Goal: Task Accomplishment & Management: Manage account settings

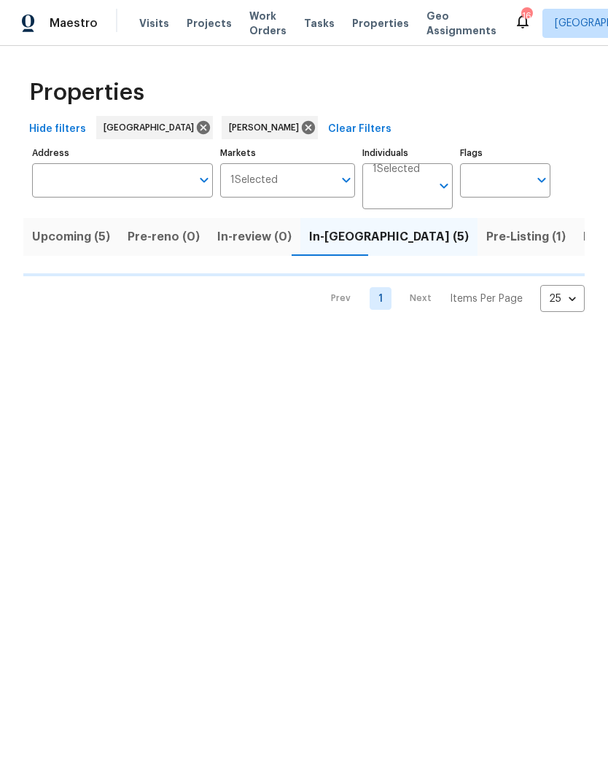
scroll to position [0, 27]
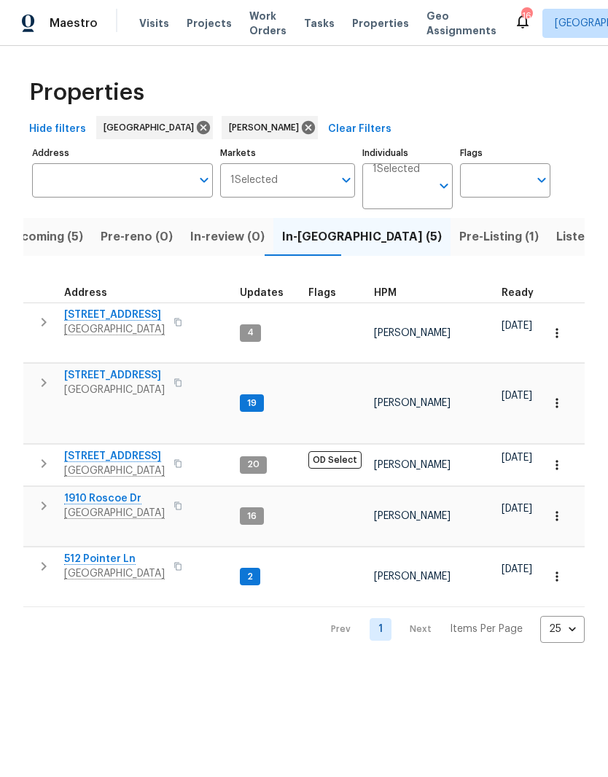
click at [133, 369] on span "[STREET_ADDRESS]" at bounding box center [114, 375] width 101 height 15
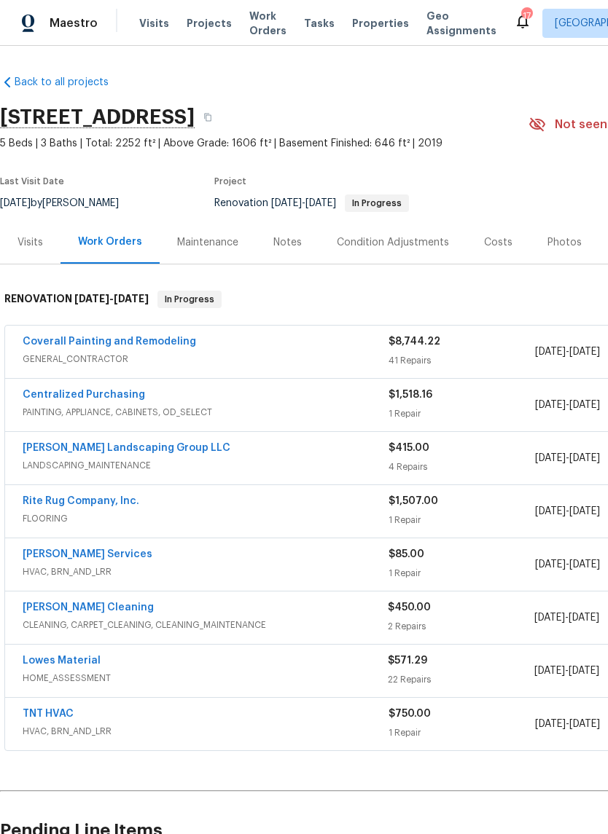
click at [102, 558] on link "[PERSON_NAME] Services" at bounding box center [88, 554] width 130 height 10
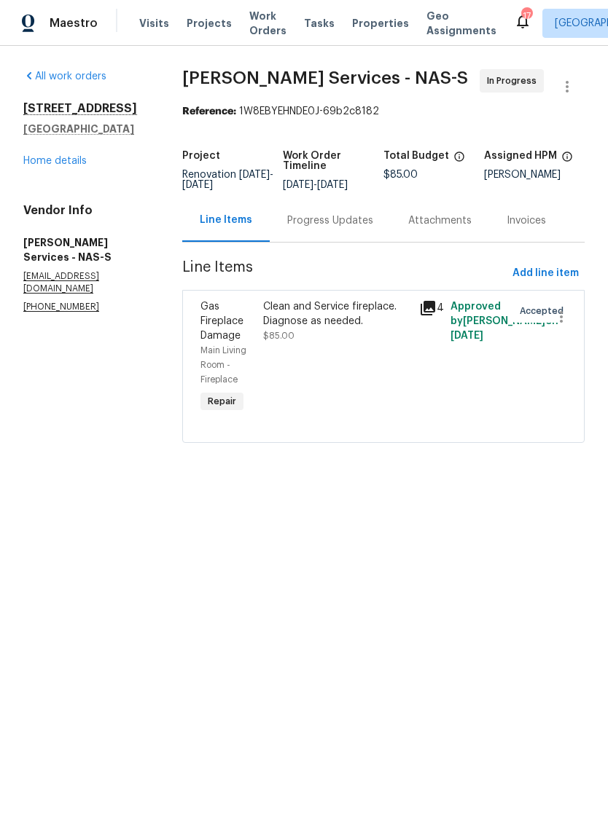
click at [331, 228] on div "Progress Updates" at bounding box center [330, 221] width 86 height 15
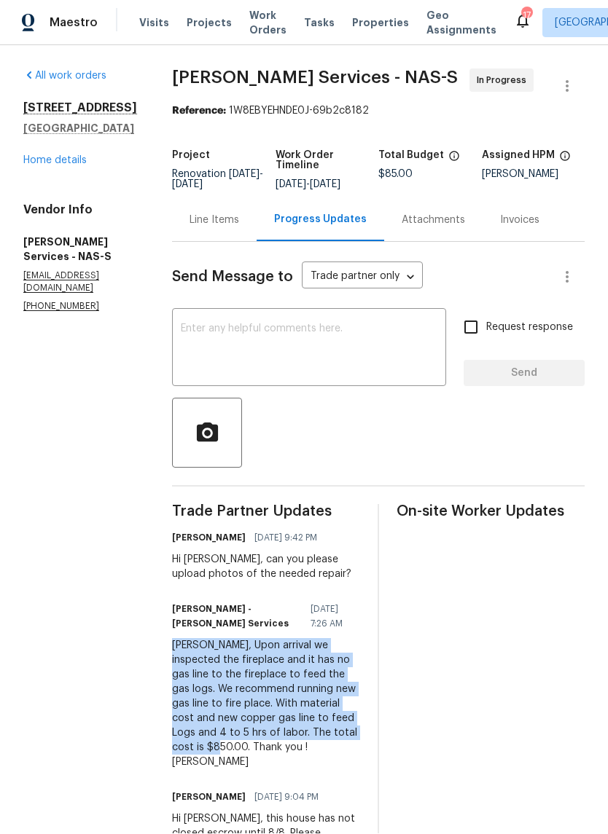
copy div "[PERSON_NAME], Upon arrival we inspected the fireplace and it has no gas line t…"
click at [221, 219] on div "Line Items" at bounding box center [214, 221] width 50 height 15
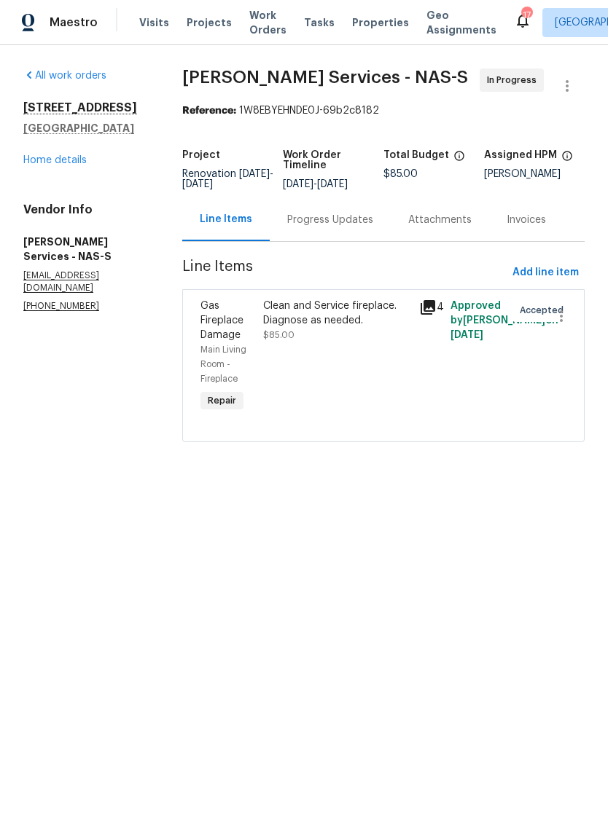
click at [342, 322] on div "Clean and Service fireplace. Diagnose as needed." at bounding box center [336, 314] width 147 height 29
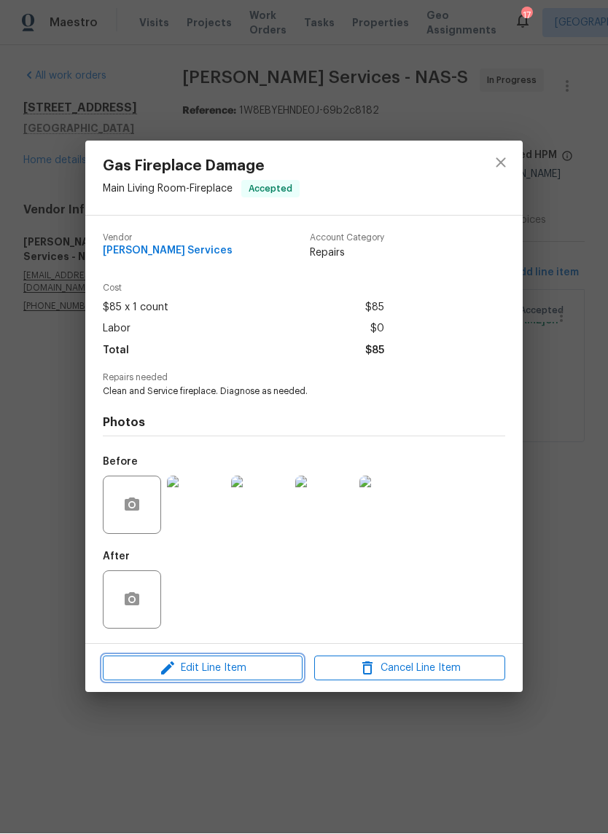
click at [251, 666] on span "Edit Line Item" at bounding box center [202, 669] width 191 height 18
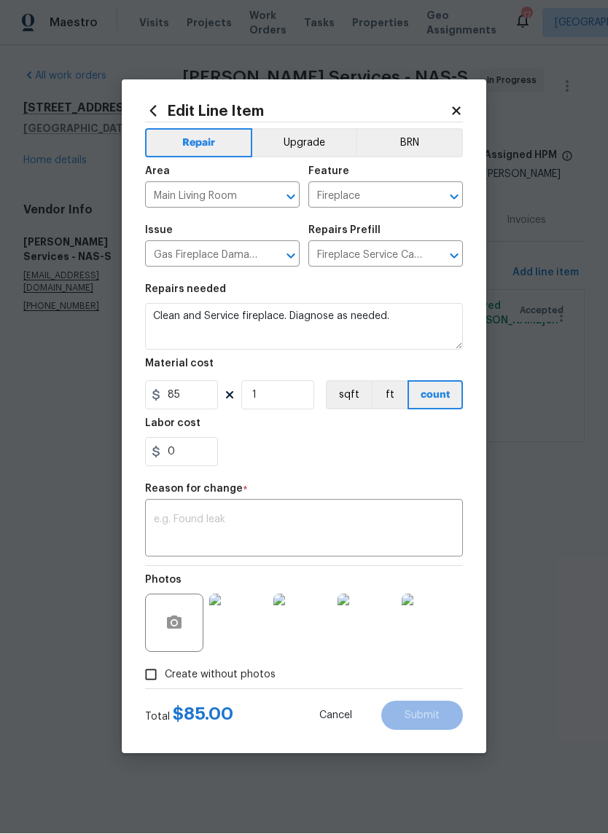
click at [199, 527] on textarea at bounding box center [304, 530] width 300 height 31
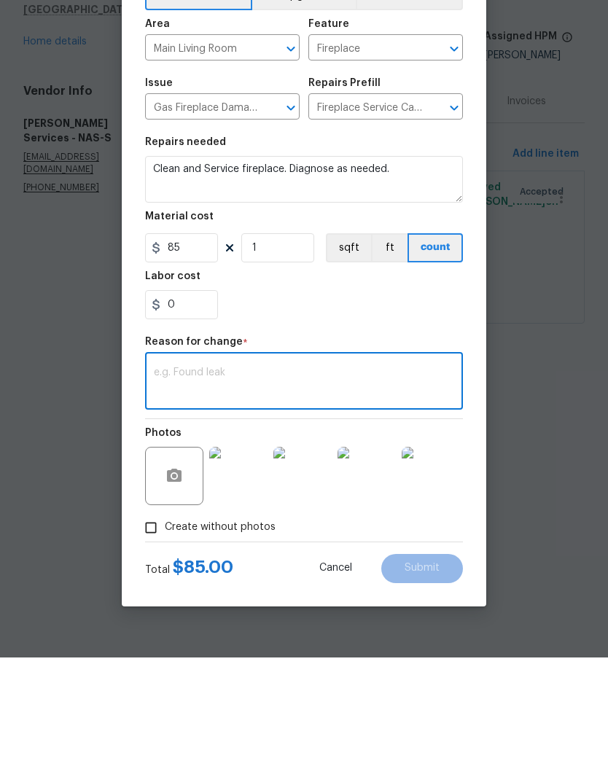
click at [184, 487] on textarea at bounding box center [304, 502] width 300 height 31
paste textarea "[PERSON_NAME], Upon arrival we inspected the fireplace and it has no gas line t…"
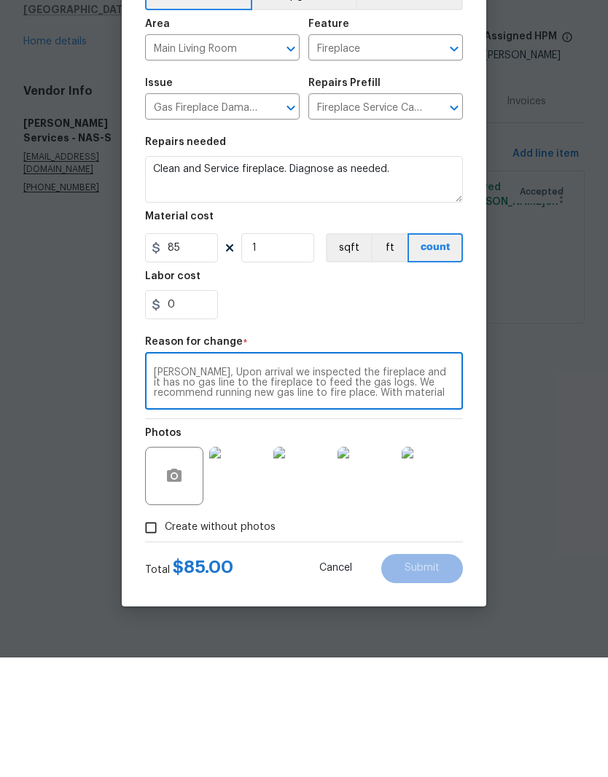
scroll to position [20, 0]
type textarea "[PERSON_NAME], Upon arrival we inspected the fireplace and it has no gas line t…"
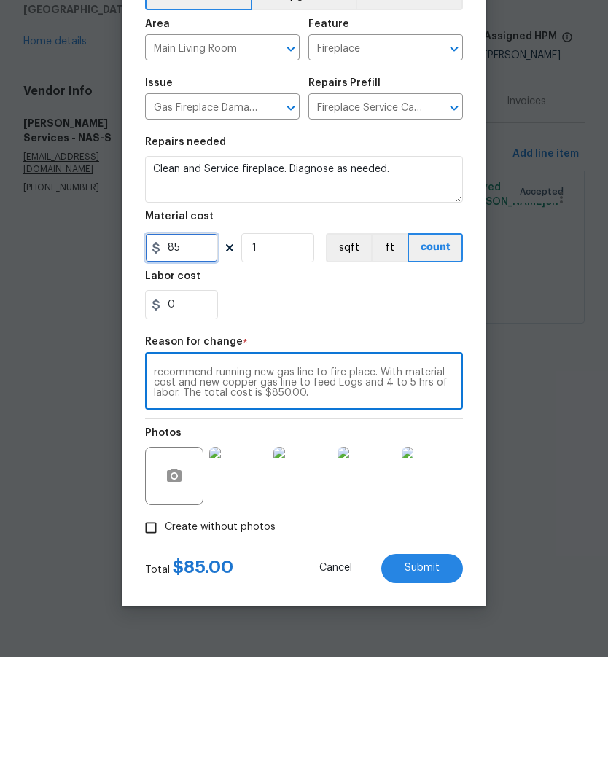
click at [200, 353] on input "85" at bounding box center [181, 367] width 73 height 29
type input "850"
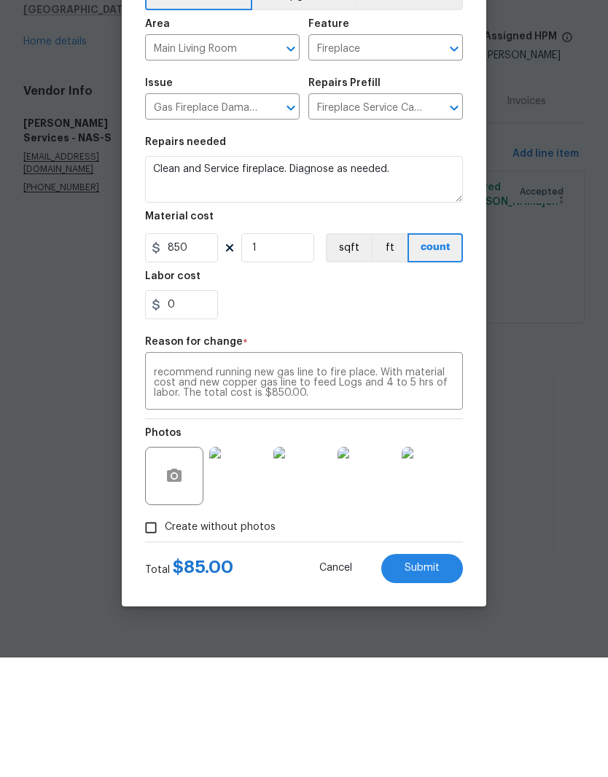
click at [261, 487] on textarea "[PERSON_NAME], Upon arrival we inspected the fireplace and it has no gas line t…" at bounding box center [304, 502] width 300 height 31
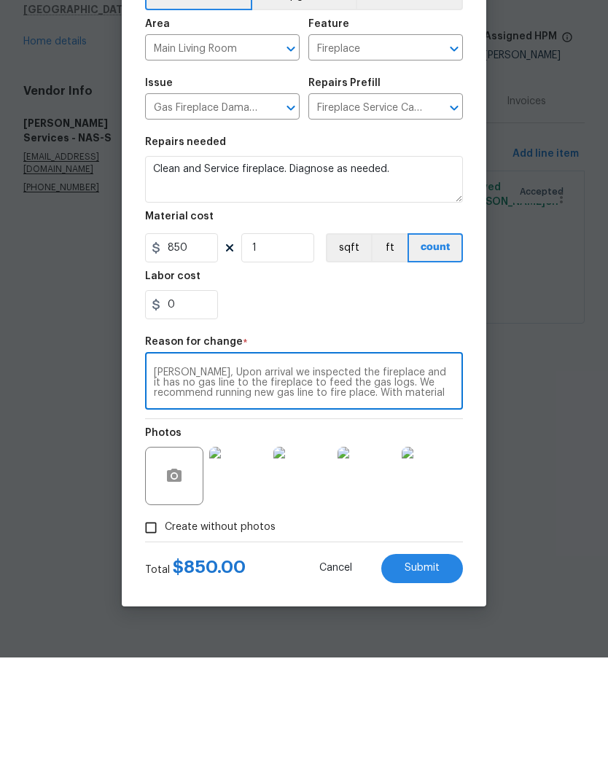
scroll to position [0, 0]
click at [321, 487] on textarea "[PERSON_NAME], Upon arrival we inspected the fireplace and it has no gas line t…" at bounding box center [304, 502] width 300 height 31
click at [270, 487] on textarea "[PERSON_NAME], Upon arrival we inspection discovered the fireplace and it has n…" at bounding box center [304, 502] width 300 height 31
click at [305, 410] on div "0" at bounding box center [304, 424] width 318 height 29
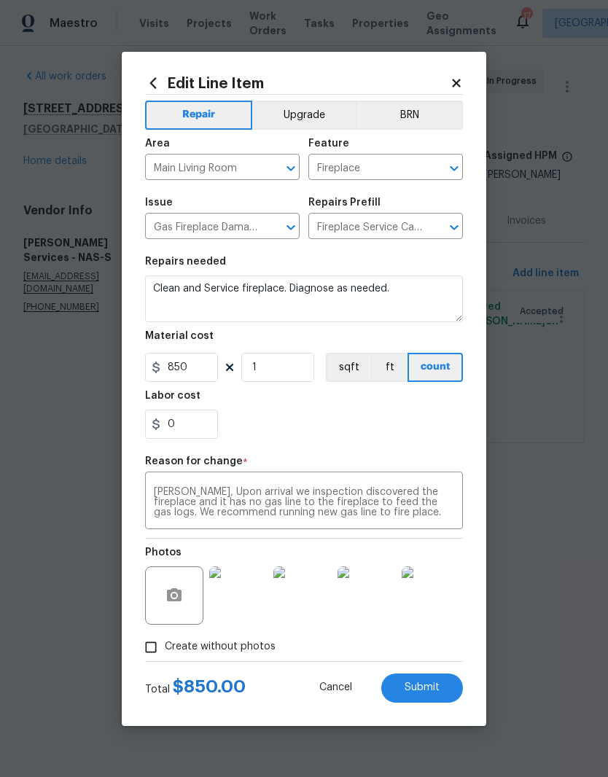
click at [270, 493] on textarea "[PERSON_NAME], Upon arrival we inspection discovered the fireplace and it has n…" at bounding box center [304, 502] width 300 height 31
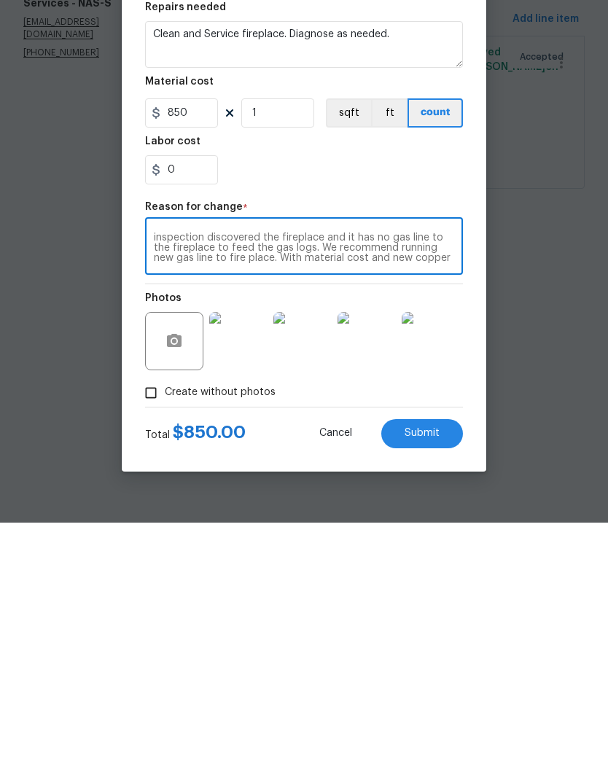
click at [361, 487] on textarea "inspection discovered the fireplace and it has no gas line to the fireplace to …" at bounding box center [304, 502] width 300 height 31
click at [206, 487] on textarea "inspection discovered the fireplace has no gas line to the fireplace to feed th…" at bounding box center [304, 502] width 300 height 31
click at [323, 487] on textarea "inspection discovered the fireplace has no gas line to feed the gas logs. We re…" at bounding box center [304, 502] width 300 height 31
click at [452, 487] on textarea "inspection discovered the fireplace has no gas line to feed the gas logs. Run a…" at bounding box center [304, 502] width 300 height 31
click at [254, 487] on textarea "inspection discovered the fireplace has no gas line to feed the gas logs. Run a…" at bounding box center [304, 502] width 300 height 31
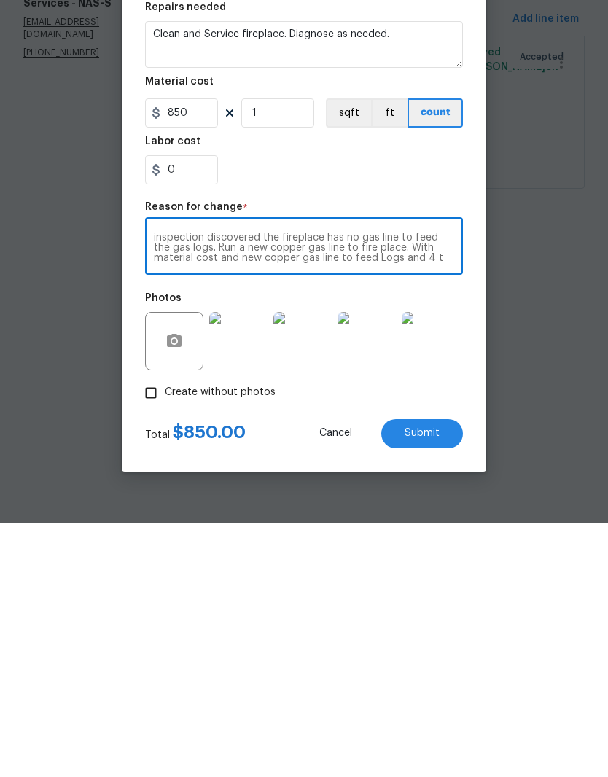
click at [414, 487] on textarea "inspection discovered the fireplace has no gas line to feed the gas logs. Run a…" at bounding box center [304, 502] width 300 height 31
type textarea "inspection discovered the fireplace has no gas line to feed the gas logs. Run a…"
click at [425, 682] on span "Submit" at bounding box center [421, 687] width 35 height 11
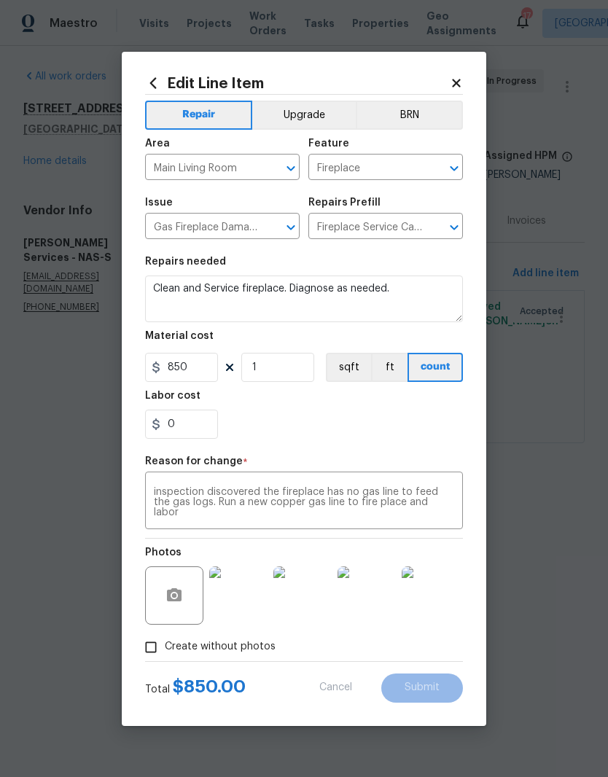
type input "85"
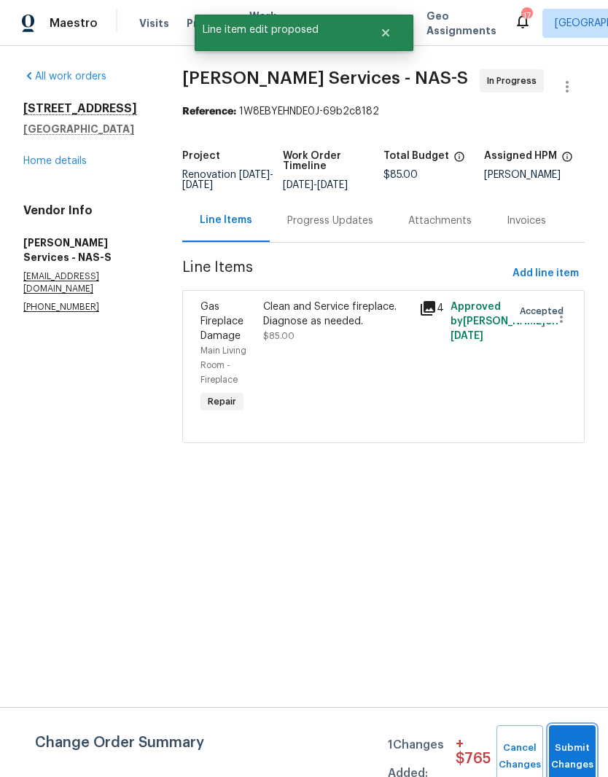
click at [574, 749] on button "Submit Changes" at bounding box center [572, 756] width 47 height 63
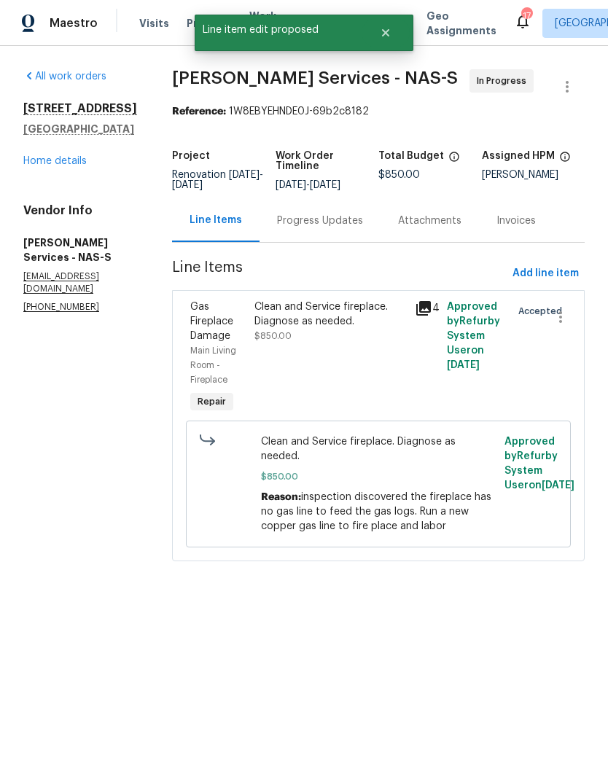
click at [77, 165] on link "Home details" at bounding box center [54, 161] width 63 height 10
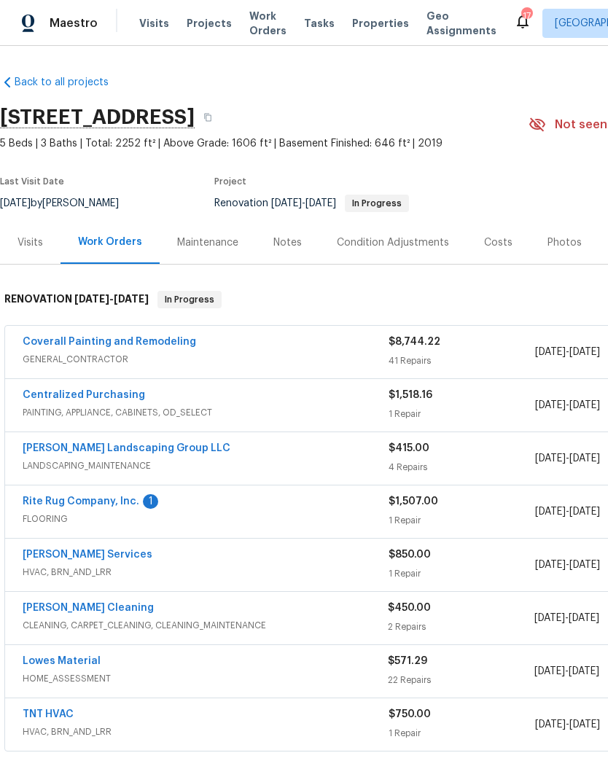
click at [117, 504] on link "Rite Rug Company, Inc." at bounding box center [81, 501] width 117 height 10
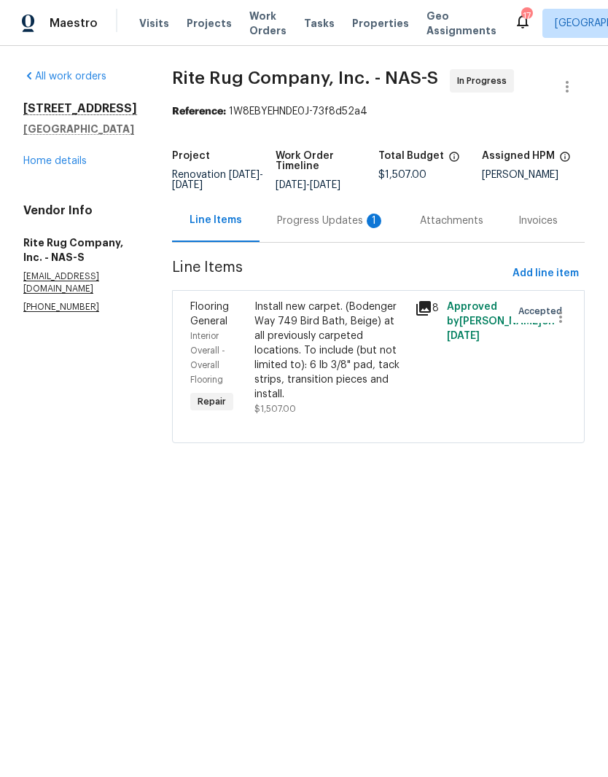
click at [327, 228] on div "Progress Updates 1" at bounding box center [331, 221] width 108 height 15
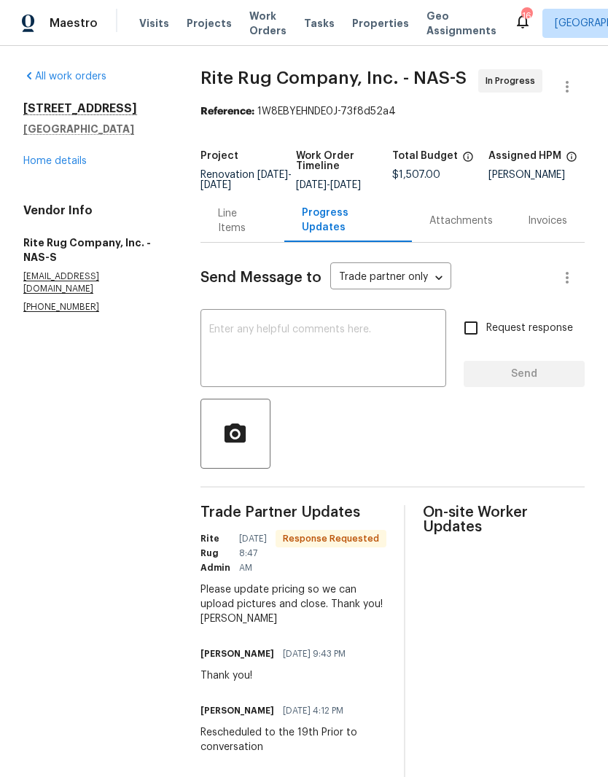
click at [251, 230] on div "Line Items" at bounding box center [243, 220] width 50 height 29
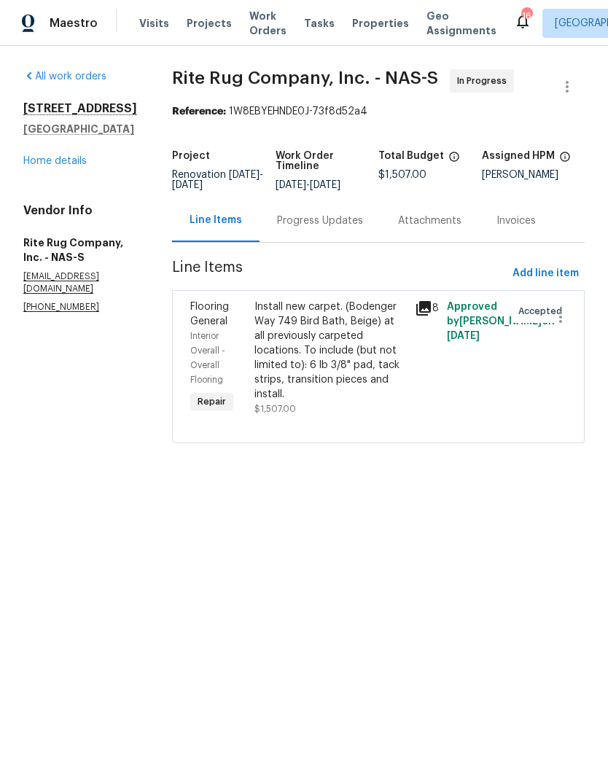
click at [348, 323] on div "Install new carpet. (Bodenger Way 749 Bird Bath, Beige) at all previously carpe…" at bounding box center [330, 351] width 152 height 102
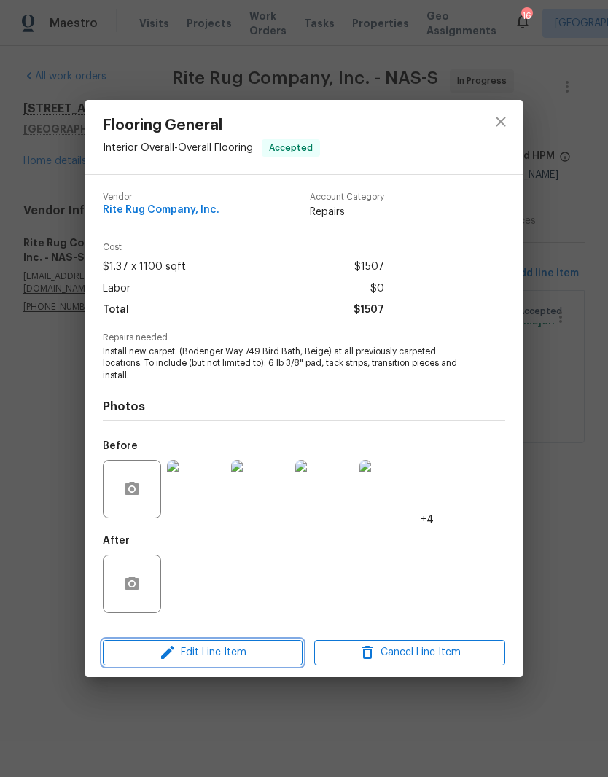
click at [255, 650] on span "Edit Line Item" at bounding box center [202, 652] width 191 height 18
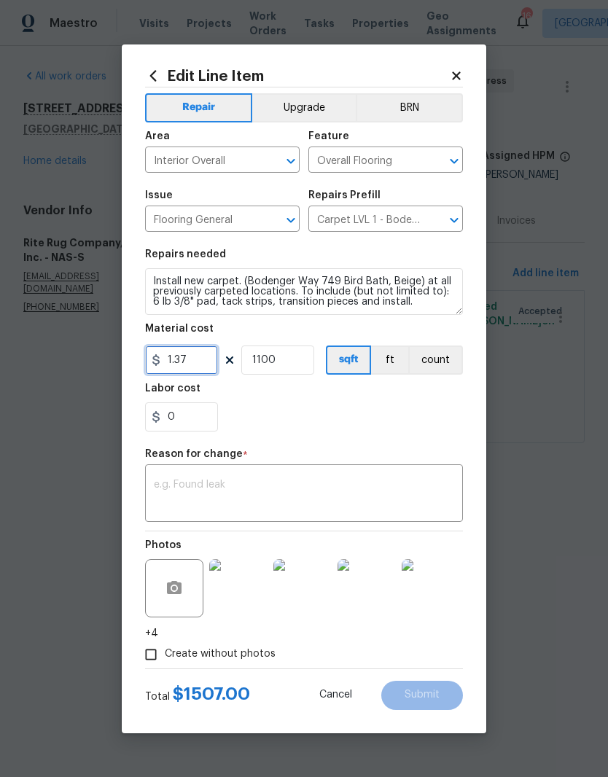
click at [210, 357] on input "1.37" at bounding box center [181, 359] width 73 height 29
click at [306, 362] on input "1100" at bounding box center [277, 359] width 73 height 29
type input "2047.8"
type input "1"
click at [369, 482] on textarea at bounding box center [304, 495] width 300 height 31
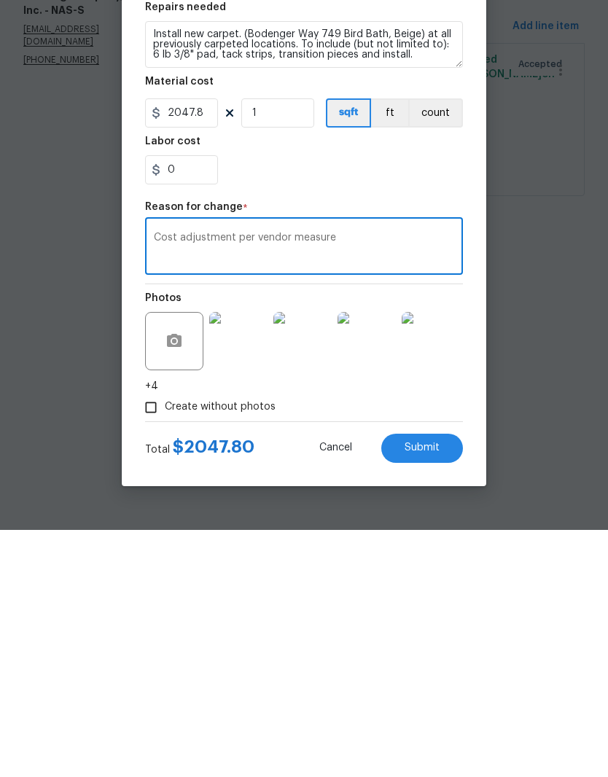
type textarea "Cost adjustment per vendor measure"
click at [429, 689] on span "Submit" at bounding box center [421, 694] width 35 height 11
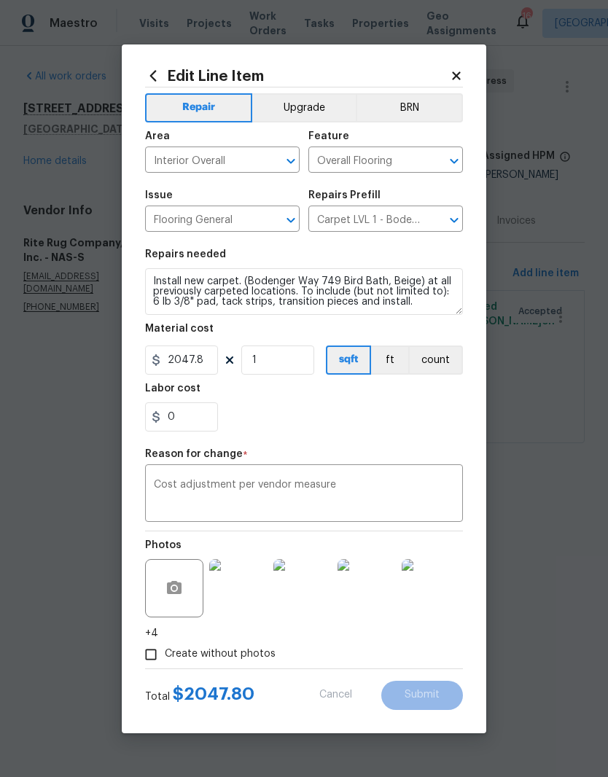
type input "1100"
type input "1.37"
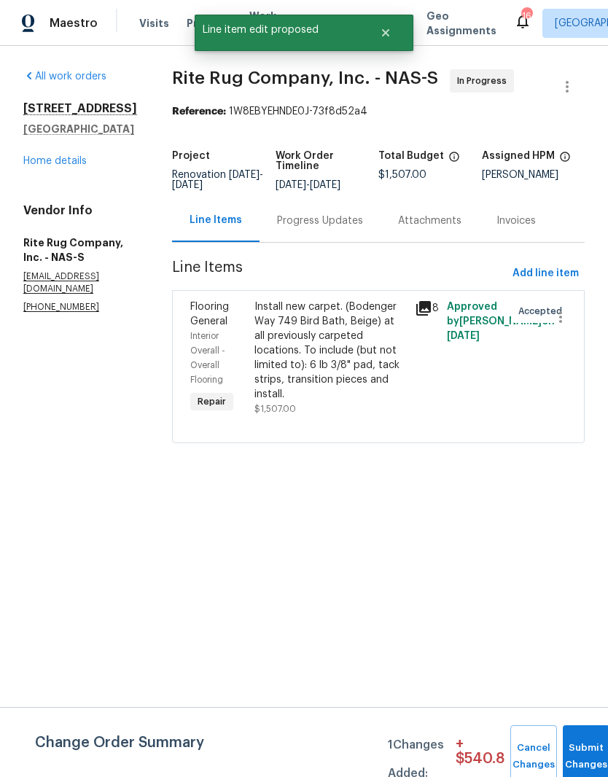
click at [350, 228] on div "Progress Updates" at bounding box center [320, 221] width 86 height 15
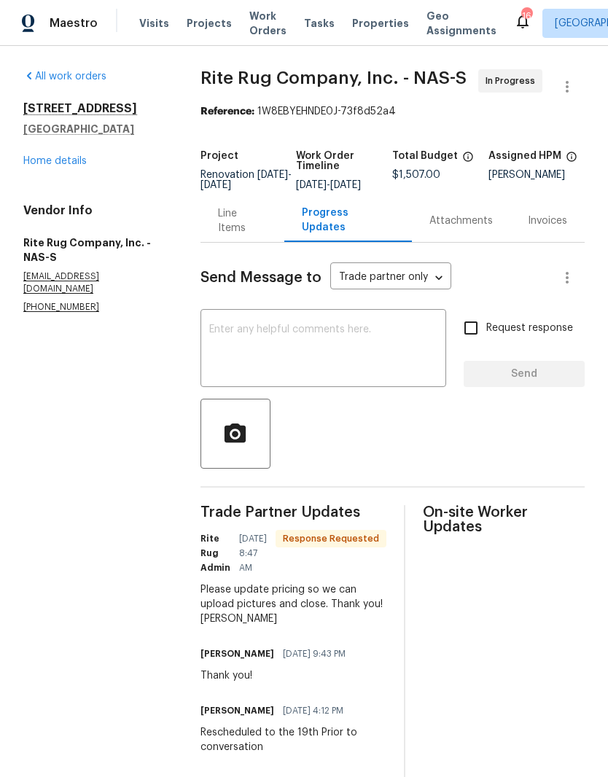
click at [242, 233] on div "Line Items" at bounding box center [243, 220] width 50 height 29
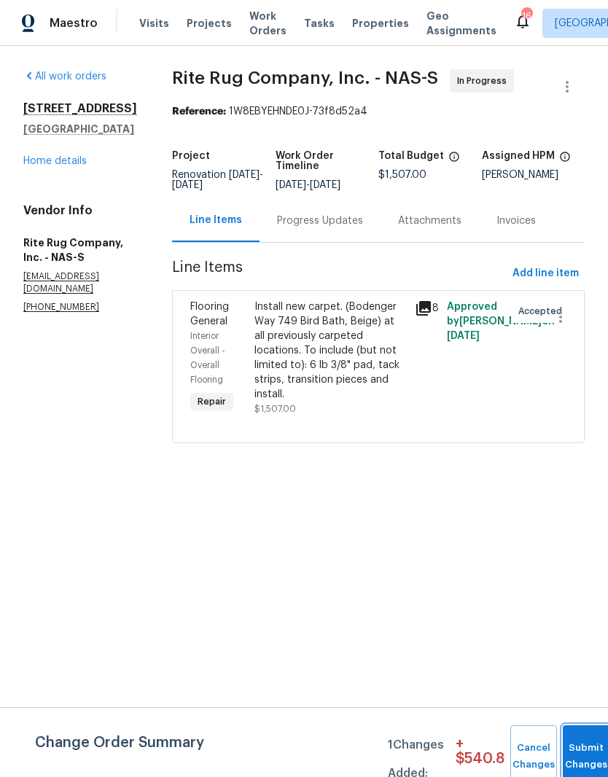
click at [582, 751] on button "Submit Changes" at bounding box center [586, 756] width 47 height 63
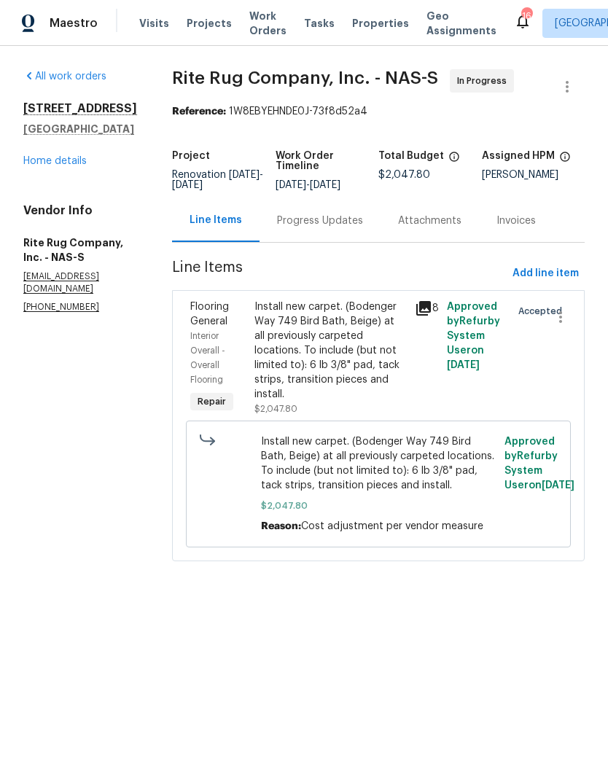
click at [79, 163] on link "Home details" at bounding box center [54, 161] width 63 height 10
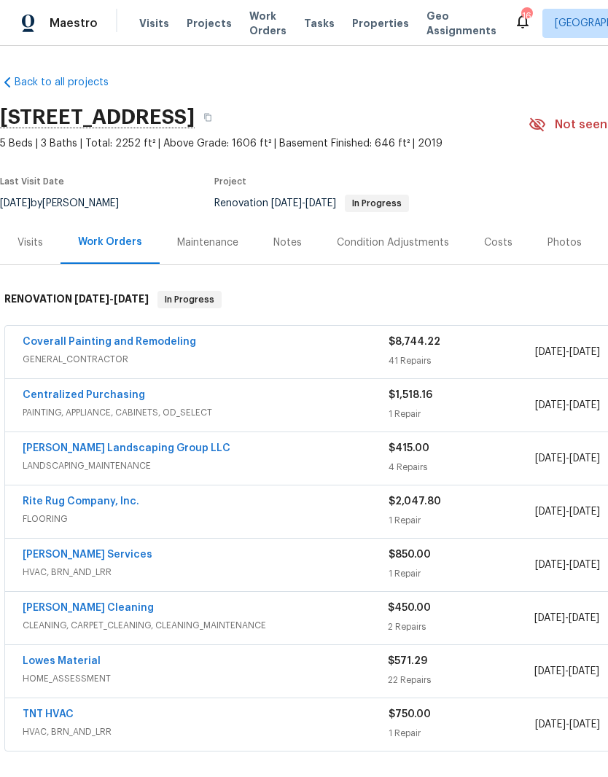
click at [68, 719] on link "TNT HVAC" at bounding box center [48, 714] width 51 height 10
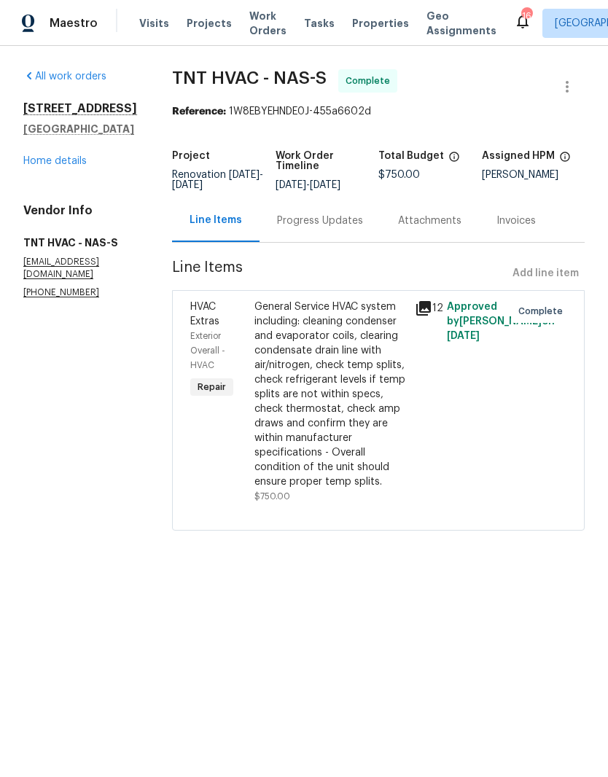
click at [312, 224] on div "Progress Updates" at bounding box center [320, 221] width 86 height 15
